Goal: Information Seeking & Learning: Learn about a topic

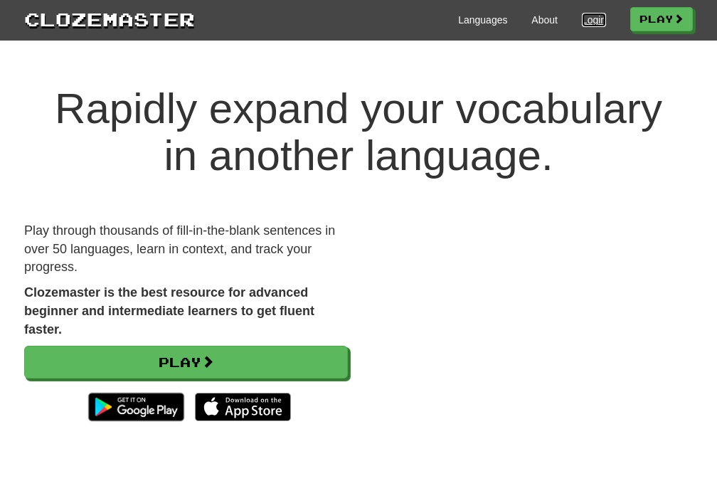
click at [582, 21] on link "Login" at bounding box center [594, 20] width 24 height 14
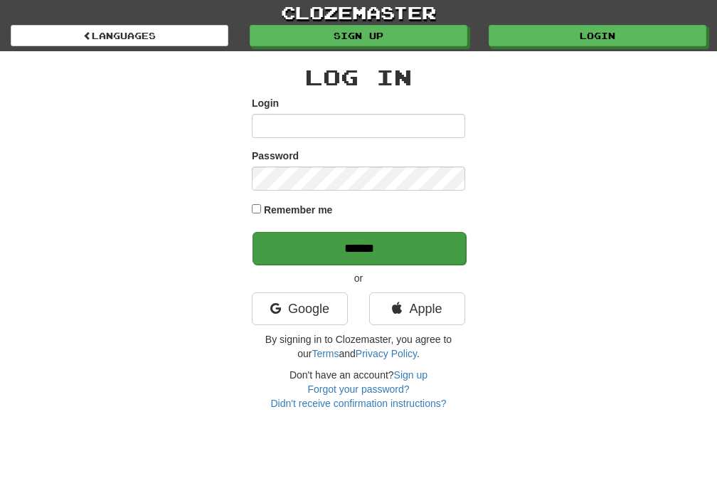
type input "*******"
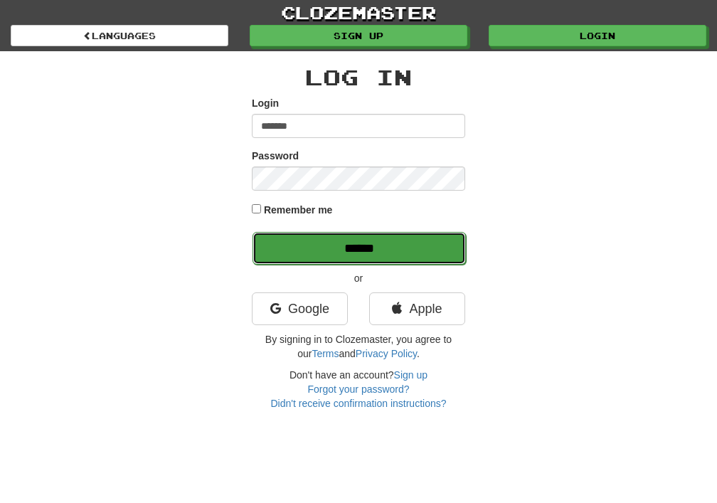
click at [361, 248] on input "******" at bounding box center [358, 248] width 213 height 33
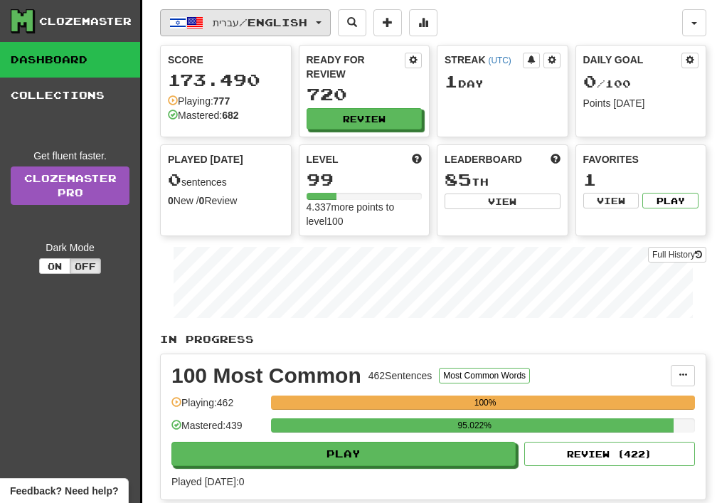
click at [329, 16] on button "עברית / English" at bounding box center [245, 22] width 171 height 27
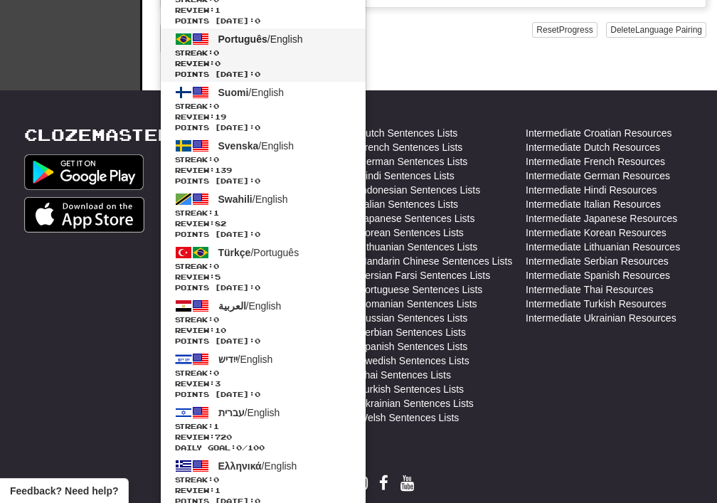
scroll to position [853, 0]
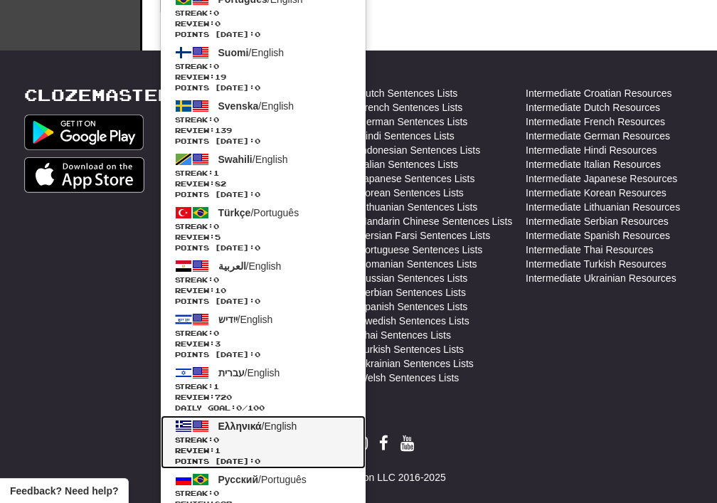
click at [195, 427] on span at bounding box center [200, 425] width 17 height 17
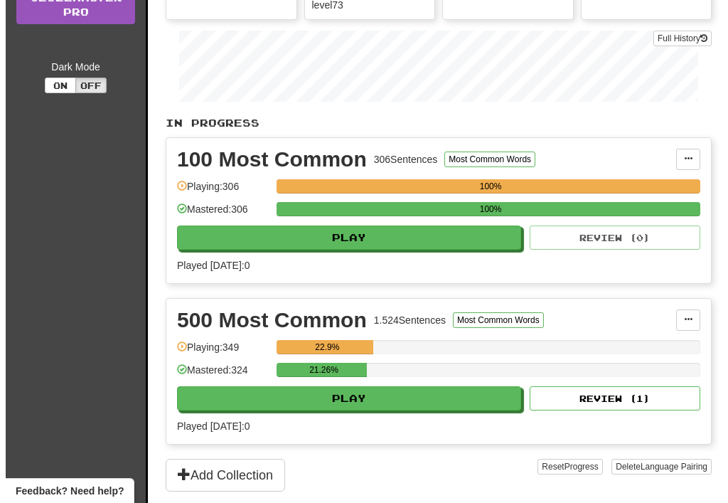
scroll to position [355, 0]
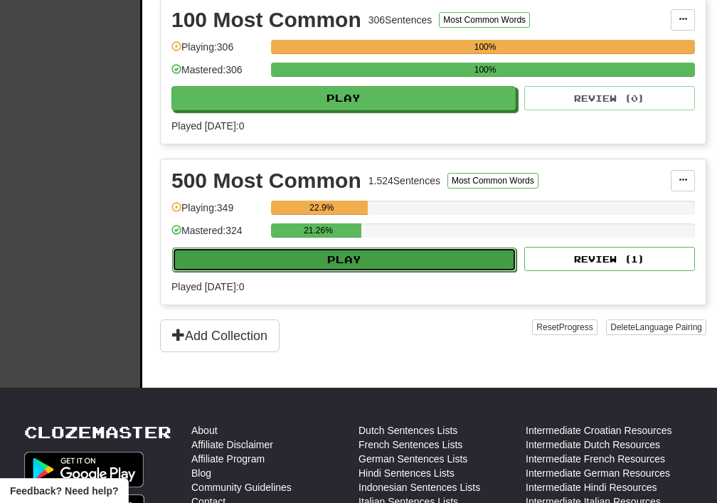
click at [350, 254] on button "Play" at bounding box center [344, 259] width 344 height 24
select select "**"
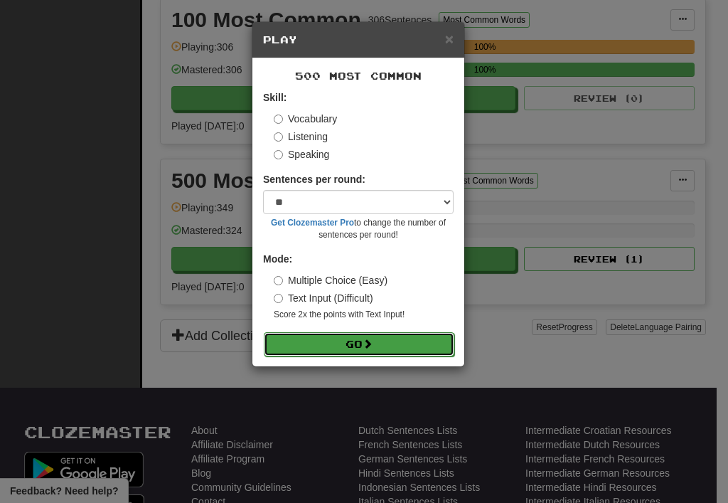
click at [373, 348] on span at bounding box center [368, 343] width 10 height 10
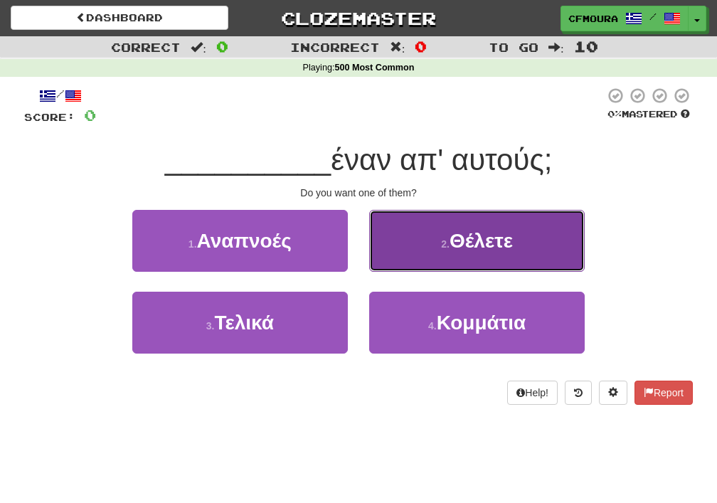
click at [415, 237] on button "2 . Θέλετε" at bounding box center [476, 241] width 215 height 62
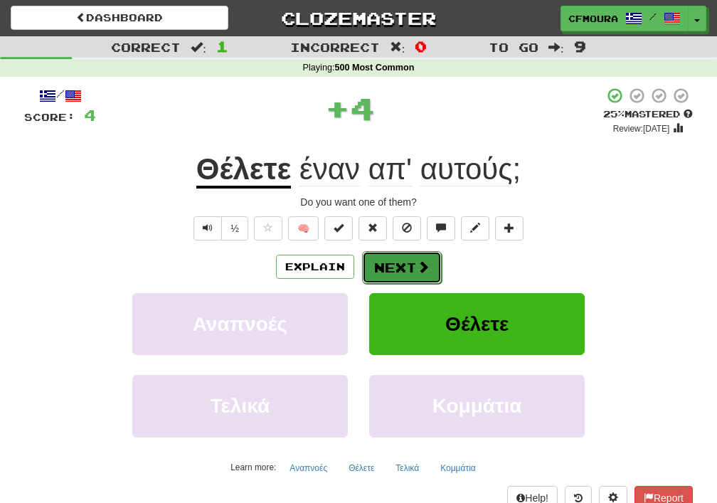
click at [409, 264] on button "Next" at bounding box center [402, 267] width 80 height 33
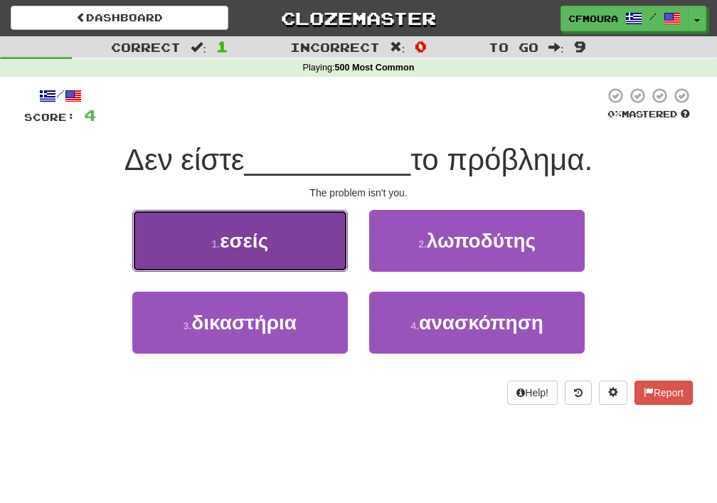
click at [232, 255] on button "1 . εσείς" at bounding box center [239, 241] width 215 height 62
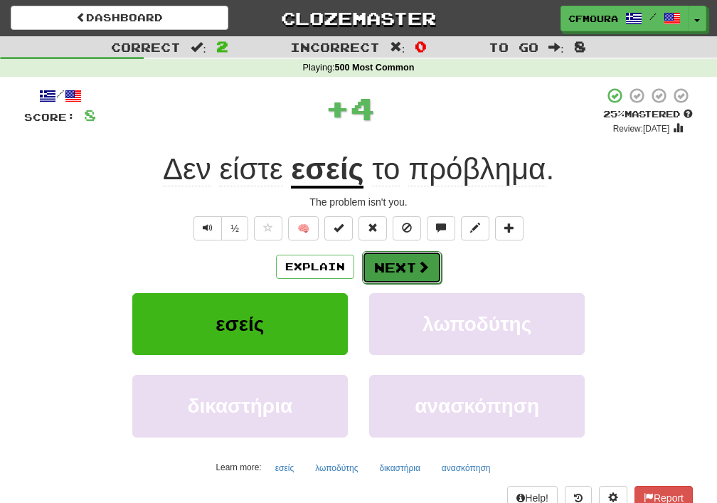
click at [407, 259] on button "Next" at bounding box center [402, 267] width 80 height 33
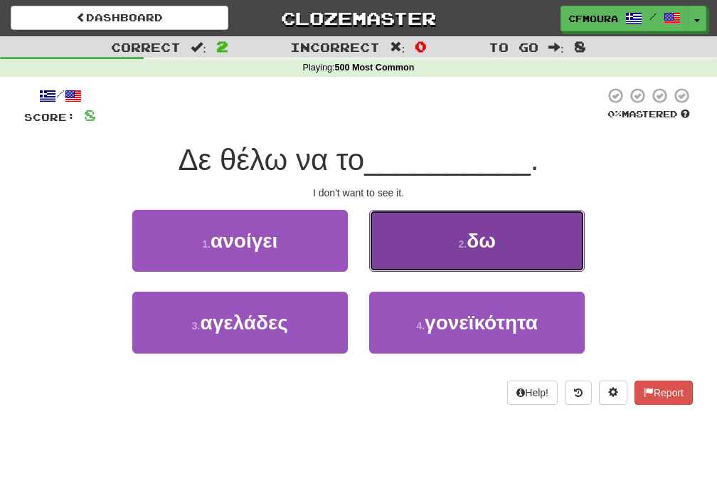
click at [456, 250] on button "2 . δω" at bounding box center [476, 241] width 215 height 62
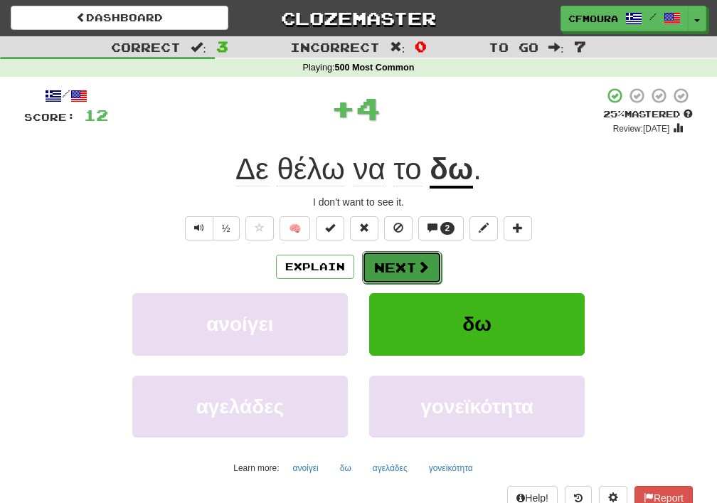
click at [422, 267] on span at bounding box center [423, 266] width 13 height 13
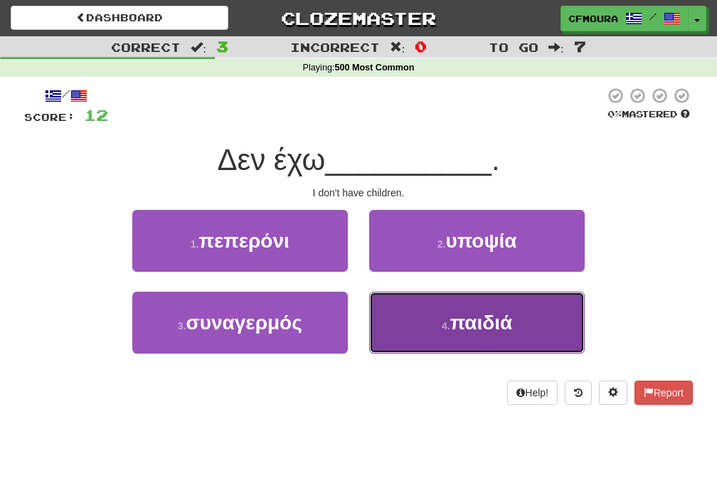
click at [434, 328] on button "4 . παιδιά" at bounding box center [476, 322] width 215 height 62
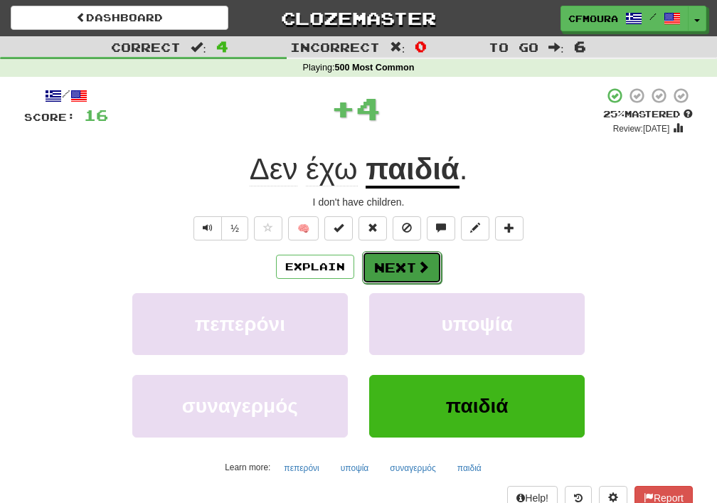
click at [417, 262] on span at bounding box center [423, 266] width 13 height 13
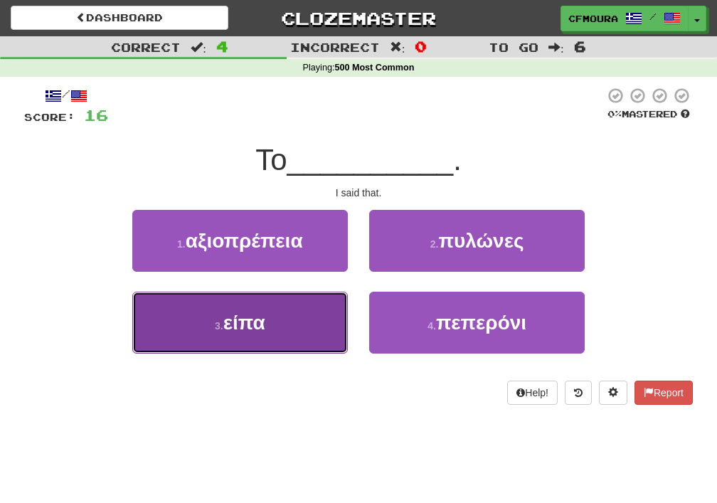
click at [222, 333] on button "3 . είπα" at bounding box center [239, 322] width 215 height 62
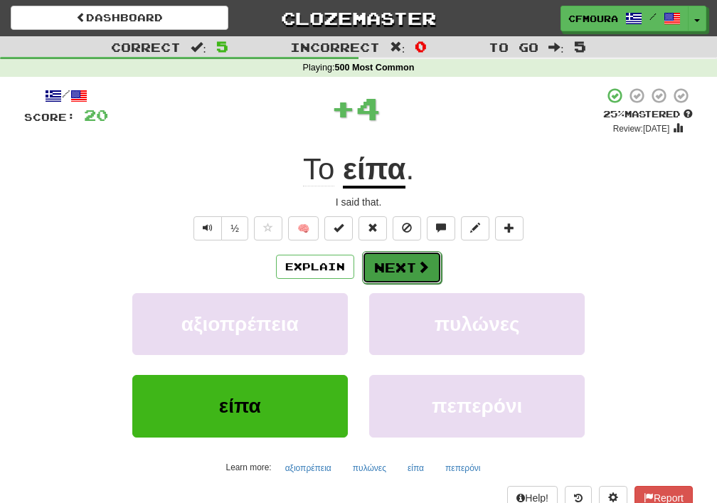
click at [392, 267] on button "Next" at bounding box center [402, 267] width 80 height 33
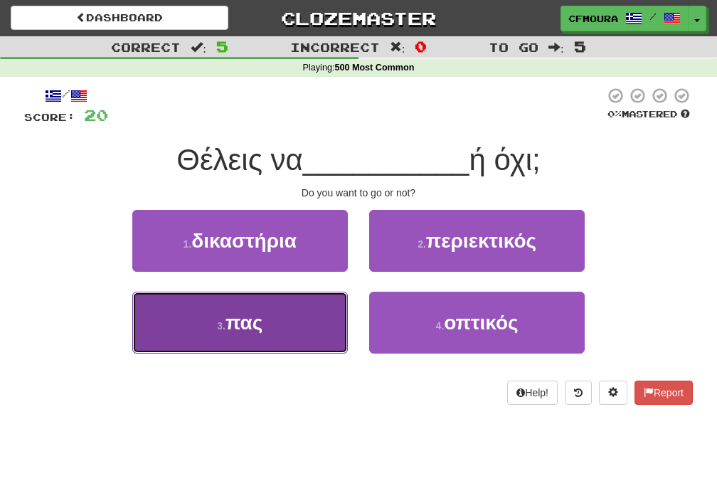
click at [239, 347] on button "3 . πας" at bounding box center [239, 322] width 215 height 62
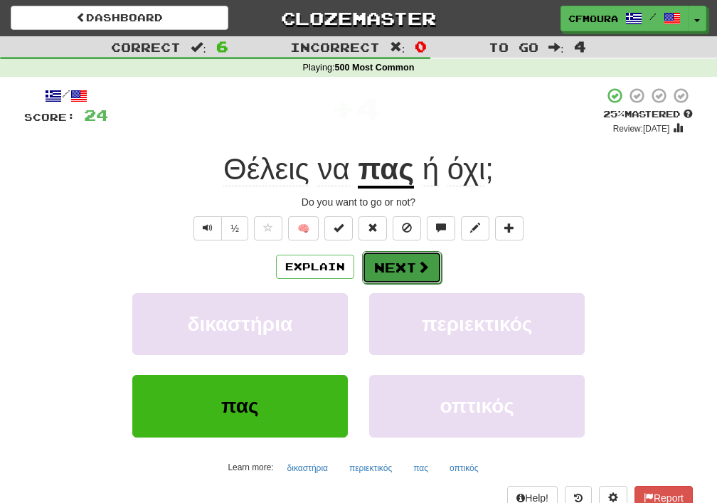
click at [402, 267] on button "Next" at bounding box center [402, 267] width 80 height 33
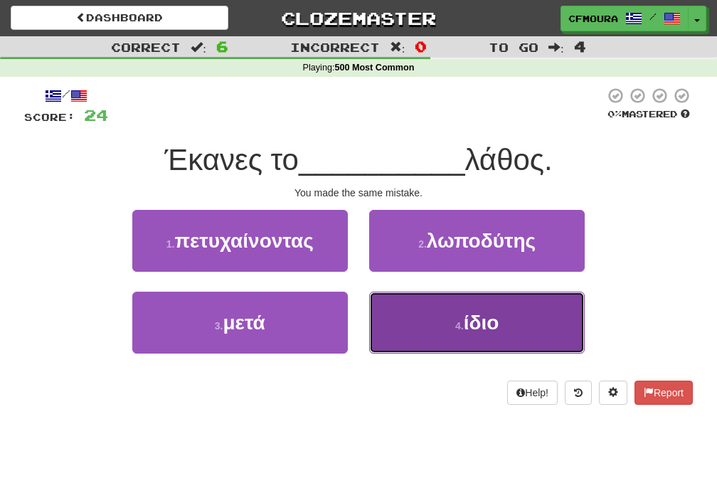
click at [419, 322] on button "4 . ίδιο" at bounding box center [476, 322] width 215 height 62
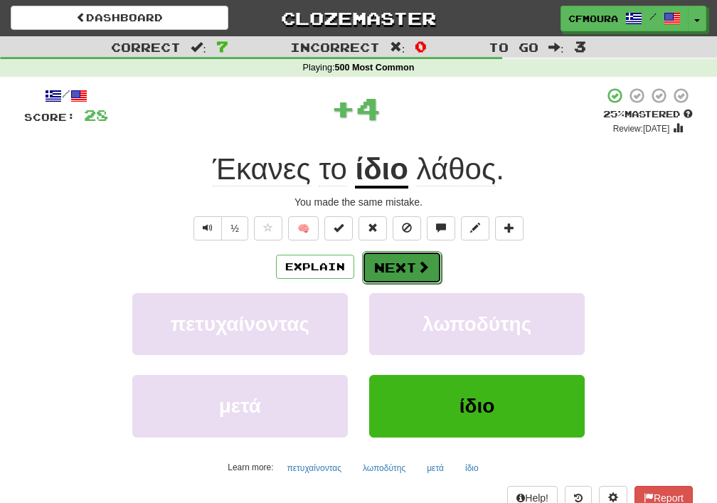
click at [382, 262] on button "Next" at bounding box center [402, 267] width 80 height 33
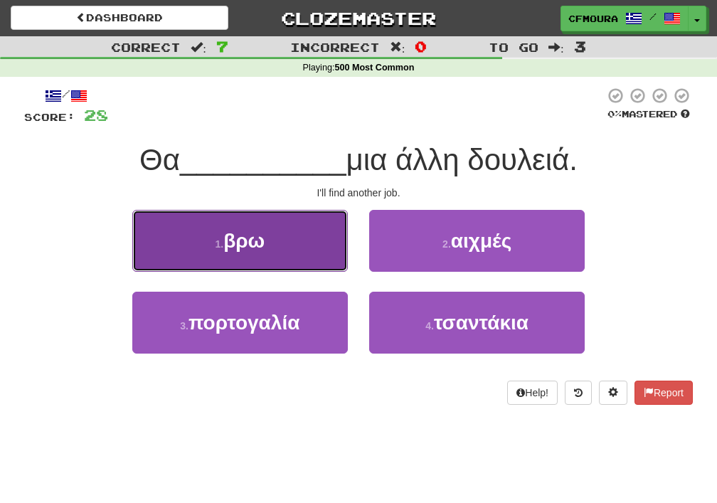
click at [230, 245] on span "βρω" at bounding box center [243, 241] width 41 height 22
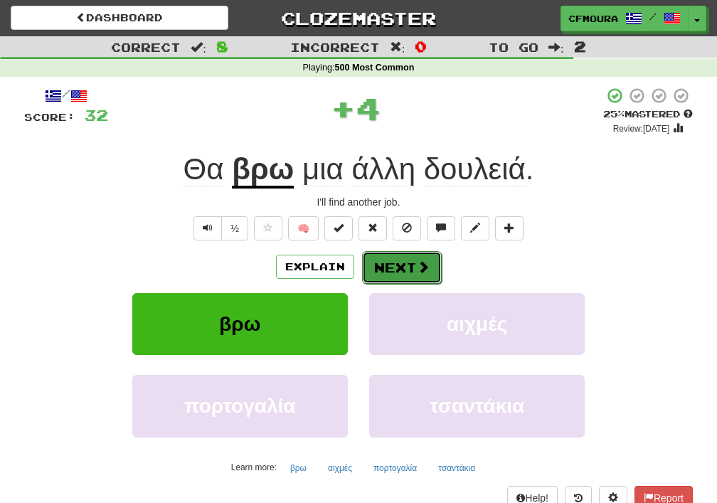
click at [407, 270] on button "Next" at bounding box center [402, 267] width 80 height 33
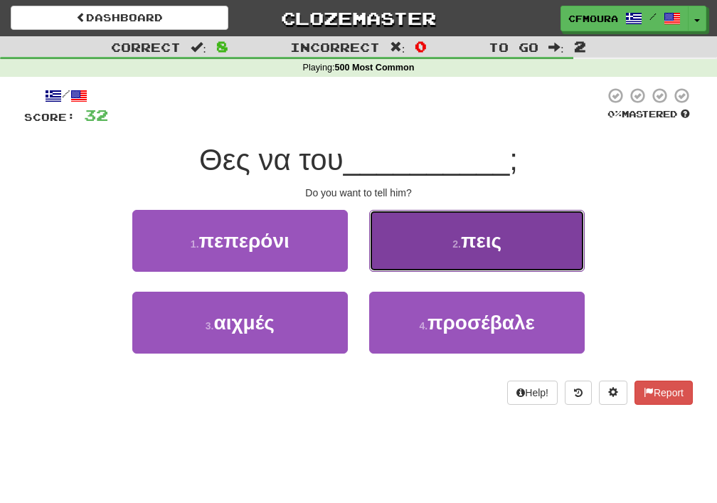
click at [443, 255] on button "2 . πεις" at bounding box center [476, 241] width 215 height 62
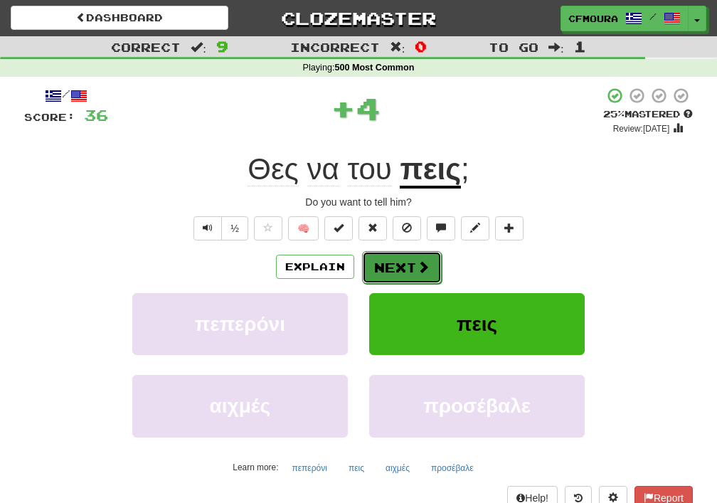
click at [387, 259] on button "Next" at bounding box center [402, 267] width 80 height 33
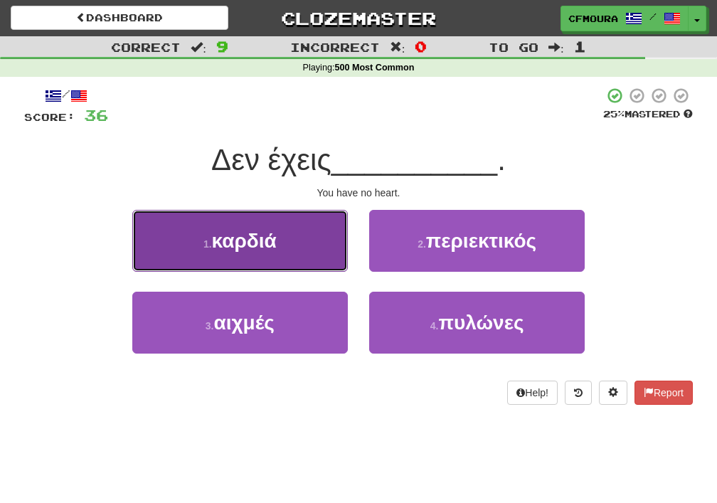
click at [252, 269] on button "1 . καρδιά" at bounding box center [239, 241] width 215 height 62
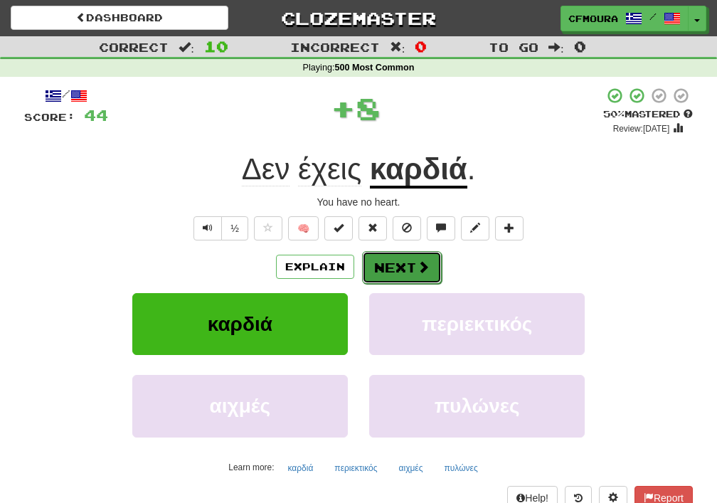
click at [408, 265] on button "Next" at bounding box center [402, 267] width 80 height 33
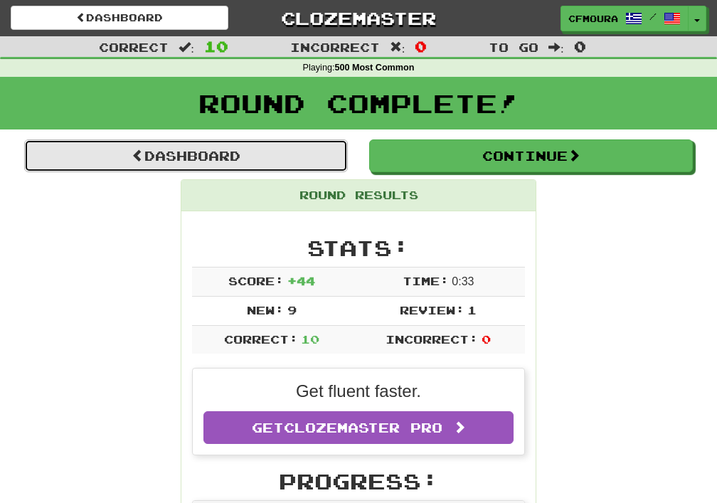
click at [222, 149] on link "Dashboard" at bounding box center [185, 155] width 323 height 33
